Goal: Transaction & Acquisition: Purchase product/service

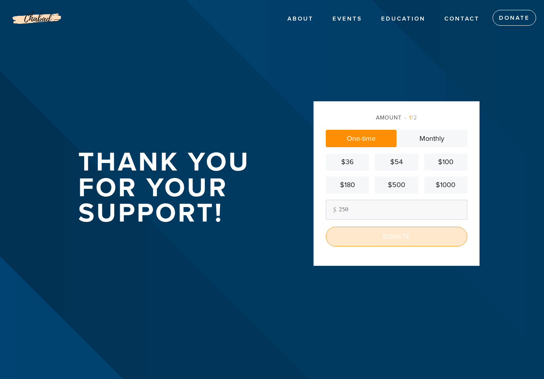
type input "250"
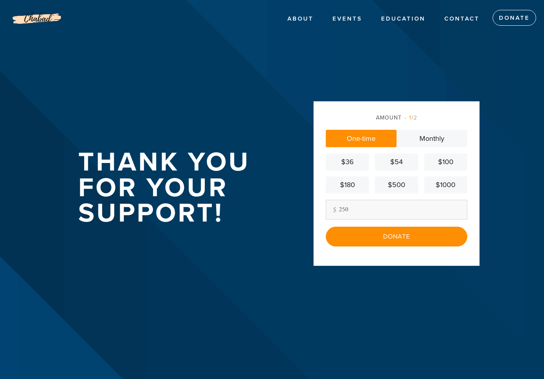
click at [410, 246] on input "Donate" at bounding box center [397, 237] width 142 height 20
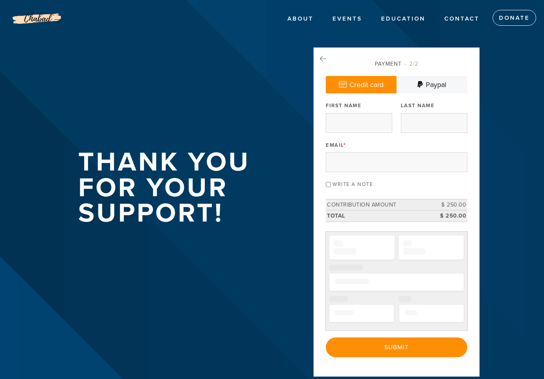
click at [442, 102] on div "Last Name" at bounding box center [434, 116] width 66 height 33
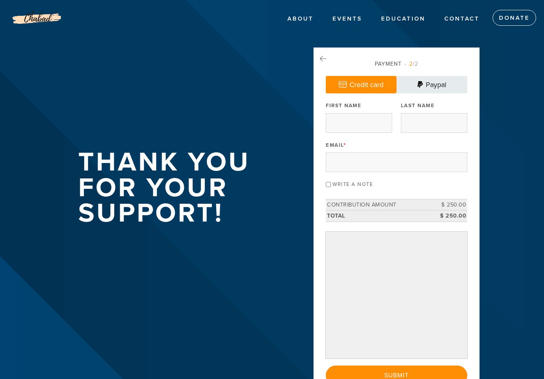
click at [435, 87] on link "Paypal" at bounding box center [432, 84] width 71 height 17
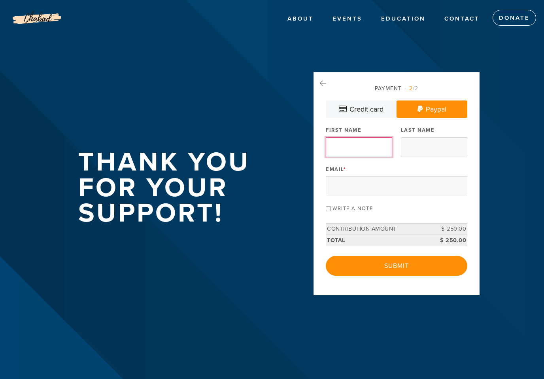
click at [348, 149] on input "First Name" at bounding box center [359, 147] width 66 height 20
type input "George"
type input "Young"
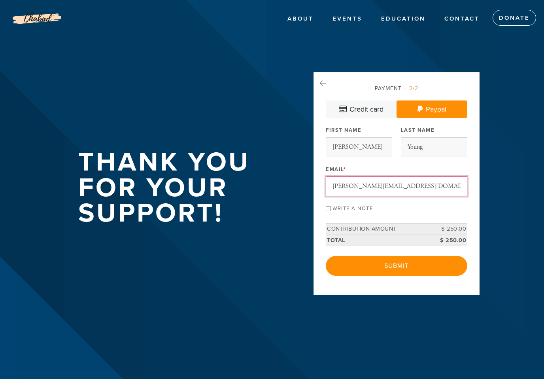
type input "george@caselegalmedia.com"
click at [393, 276] on input "Submit" at bounding box center [397, 266] width 142 height 20
